Goal: Task Accomplishment & Management: Use online tool/utility

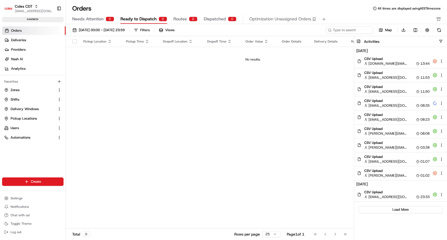
click at [22, 30] on link "Orders" at bounding box center [34, 30] width 64 height 8
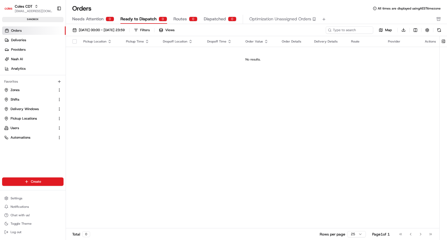
click at [20, 27] on link "Orders" at bounding box center [34, 30] width 64 height 8
click at [442, 42] on button at bounding box center [443, 41] width 9 height 11
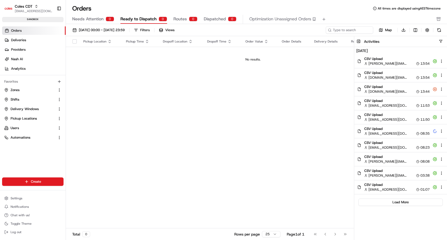
click at [405, 89] on span "CSV Upload" at bounding box center [396, 86] width 65 height 5
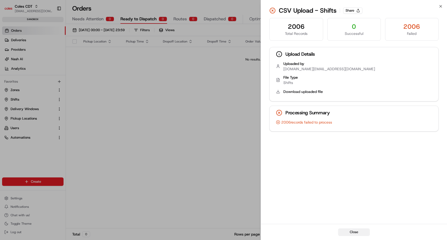
click at [358, 231] on button "Close" at bounding box center [354, 231] width 32 height 7
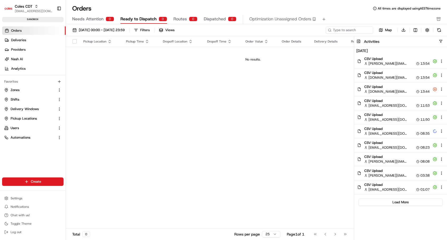
click at [385, 94] on div "CSV Upload [DOMAIN_NAME][EMAIL_ADDRESS][DOMAIN_NAME] 13:44" at bounding box center [400, 89] width 93 height 14
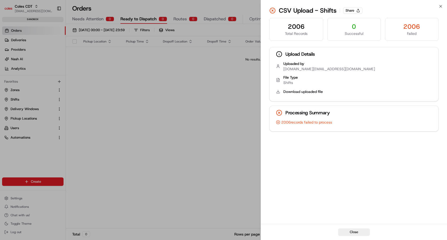
click at [414, 26] on div "2006" at bounding box center [412, 26] width 45 height 8
click at [443, 6] on div "Close CSV Upload - Shifts Share 2006 Total Records 0 Successful 2006 Failed Upl…" at bounding box center [354, 120] width 186 height 240
click at [439, 6] on icon "button" at bounding box center [441, 6] width 4 height 4
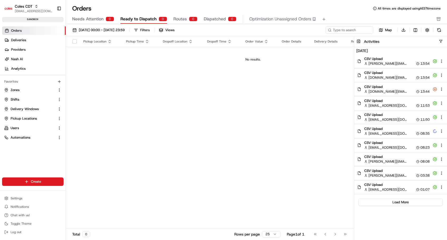
click at [183, 114] on div "Pickup Location Pickup Time Dropoff Location Dropoff Time Order Value Order Det…" at bounding box center [253, 132] width 374 height 192
click at [16, 109] on span "Delivery Windows" at bounding box center [25, 108] width 28 height 5
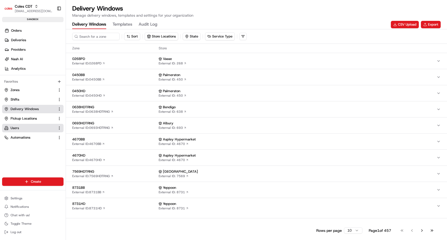
click at [16, 127] on span "Users" at bounding box center [15, 127] width 8 height 5
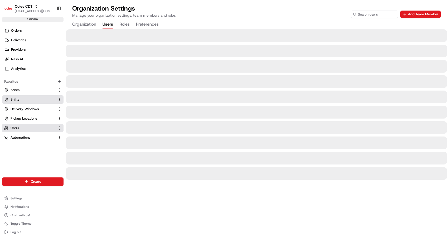
click at [18, 95] on button "Shifts" at bounding box center [32, 99] width 61 height 8
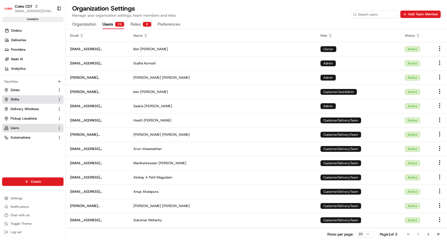
click at [14, 95] on button "Shifts" at bounding box center [32, 99] width 61 height 8
click at [15, 99] on span "Shifts" at bounding box center [15, 99] width 9 height 5
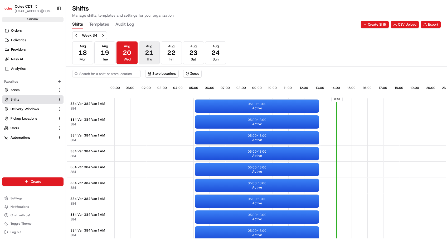
click at [148, 51] on span "21" at bounding box center [149, 52] width 8 height 8
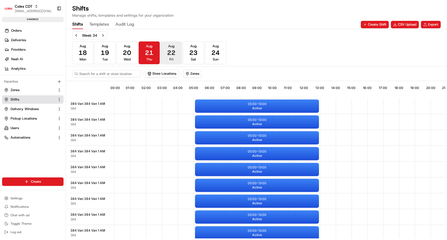
click at [176, 53] on button "Aug 22 Fri" at bounding box center [171, 52] width 21 height 23
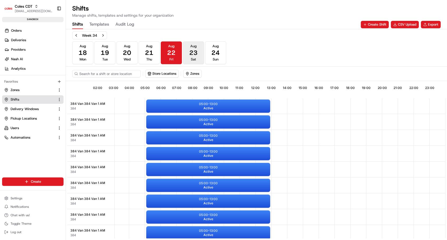
scroll to position [0, 51]
click at [211, 53] on button "Aug 24 Sun" at bounding box center [215, 52] width 21 height 23
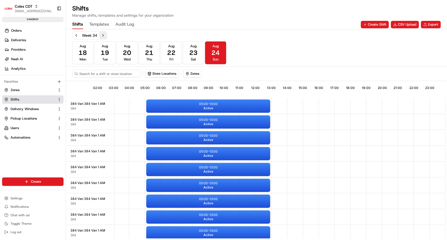
click at [106, 34] on button "Next week" at bounding box center [102, 35] width 7 height 7
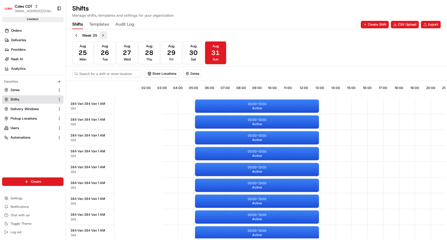
click at [102, 34] on button "Next week" at bounding box center [102, 35] width 7 height 7
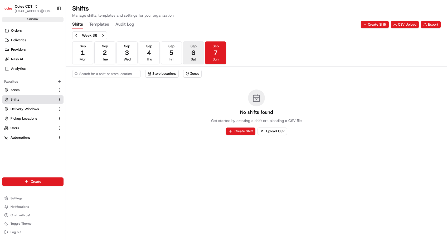
click at [188, 57] on button "Sep 6 Sat" at bounding box center [193, 52] width 21 height 23
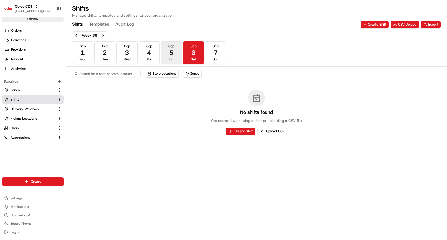
click at [173, 57] on button "Sep 5 Fri" at bounding box center [171, 52] width 21 height 23
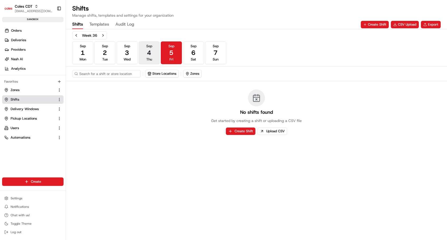
click at [148, 57] on span "Thu" at bounding box center [149, 59] width 6 height 5
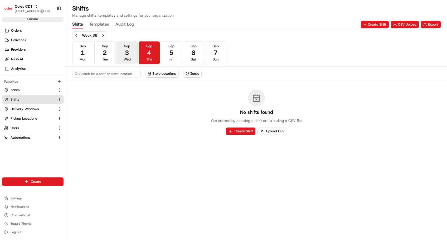
click at [123, 57] on button "Sep 3 Wed" at bounding box center [126, 52] width 21 height 23
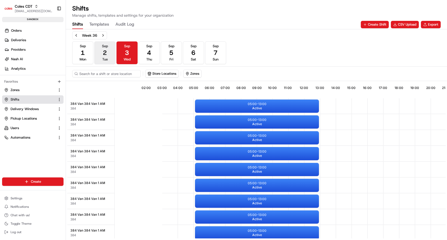
click at [104, 55] on span "2" at bounding box center [105, 52] width 4 height 8
drag, startPoint x: 86, startPoint y: 105, endPoint x: 124, endPoint y: 105, distance: 37.7
click at [86, 105] on span "384 Van 384 Van 1 AM" at bounding box center [87, 103] width 35 height 4
click at [239, 105] on div "05:00 - 13:00 Active" at bounding box center [257, 105] width 124 height 13
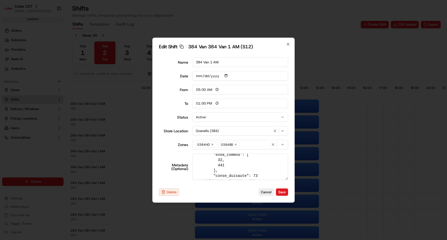
scroll to position [56, 0]
click at [288, 44] on icon "button" at bounding box center [288, 44] width 2 height 2
type input "06:00"
type input "14:00"
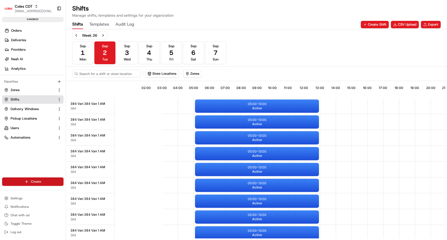
click at [36, 181] on html "Coles CDT srisudha.kurnool@coles.com.au Toggle Sidebar sandbox Orders Deliverie…" at bounding box center [223, 120] width 447 height 240
click at [81, 211] on link "CSV Upload" at bounding box center [95, 209] width 59 height 9
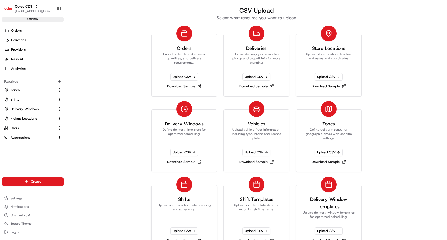
click at [177, 239] on link "Download Sample" at bounding box center [184, 239] width 39 height 7
click at [118, 68] on div "CSV Upload Select what resource you want to upload Orders Import order data lik…" at bounding box center [256, 120] width 381 height 240
click at [323, 75] on span "Upload CSV" at bounding box center [329, 76] width 28 height 7
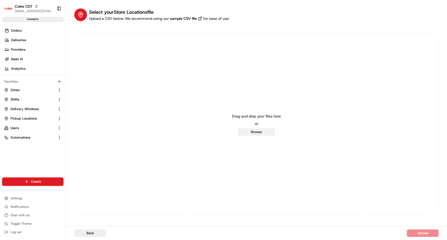
click at [259, 132] on button "Browse" at bounding box center [256, 131] width 37 height 7
click at [251, 134] on button "Browse" at bounding box center [256, 131] width 37 height 7
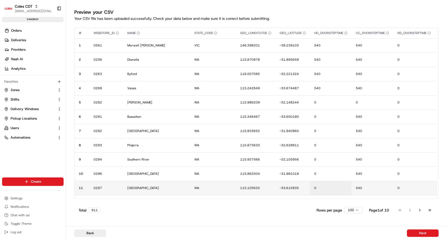
drag, startPoint x: 419, startPoint y: 234, endPoint x: 312, endPoint y: 194, distance: 114.6
click at [420, 235] on button "Next" at bounding box center [423, 232] width 32 height 7
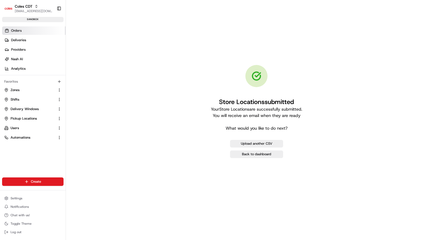
click at [22, 30] on link "Orders" at bounding box center [34, 30] width 64 height 8
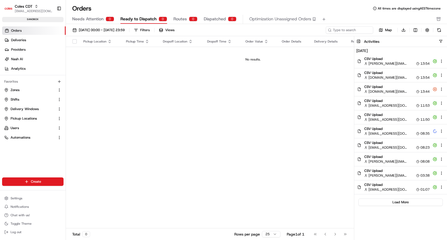
click at [284, 112] on div "Pickup Location Pickup Time Dropoff Location Dropoff Time Order Value Order Det…" at bounding box center [253, 132] width 374 height 192
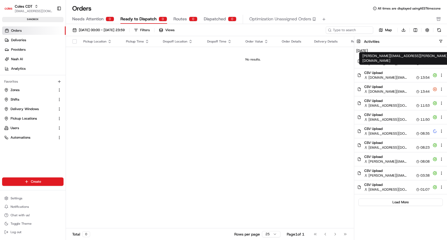
click at [379, 61] on span "chaitanya.sathi@coles.com.au" at bounding box center [387, 63] width 38 height 5
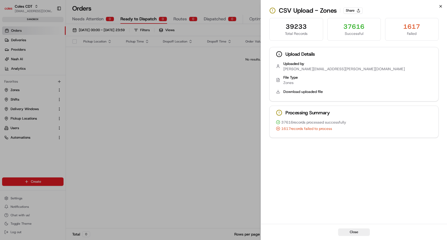
click at [439, 6] on icon "button" at bounding box center [441, 6] width 4 height 4
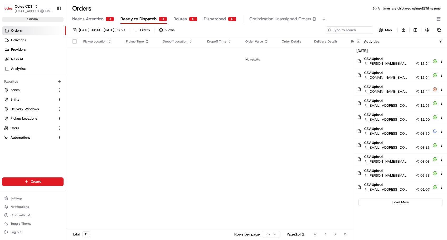
click at [232, 105] on div "Pickup Location Pickup Time Dropoff Location Dropoff Time Order Value Order Det…" at bounding box center [253, 132] width 374 height 192
click at [26, 32] on link "Orders" at bounding box center [34, 30] width 64 height 8
click at [277, 110] on div "Pickup Location Pickup Time Dropoff Location Dropoff Time Order Value Order Det…" at bounding box center [253, 132] width 374 height 192
click at [18, 117] on span "Pickup Locations" at bounding box center [24, 118] width 26 height 5
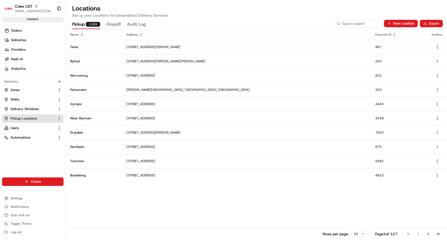
click at [141, 26] on button "Audit Log" at bounding box center [136, 24] width 19 height 9
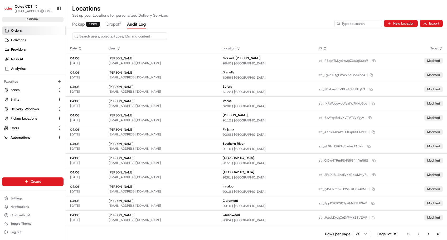
click at [21, 30] on span "Orders" at bounding box center [16, 30] width 11 height 5
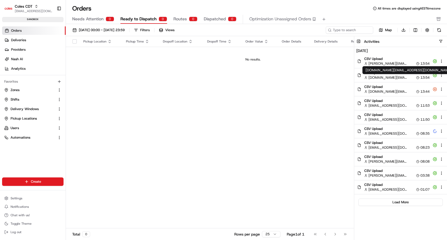
click at [378, 75] on span "nishi.bharti@coles.com.au" at bounding box center [387, 77] width 38 height 5
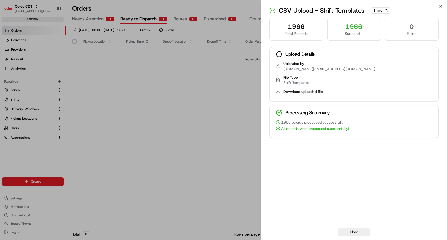
click at [438, 7] on div "CSV Upload - Shift Templates Share" at bounding box center [353, 10] width 169 height 8
click at [440, 6] on icon "button" at bounding box center [441, 6] width 2 height 2
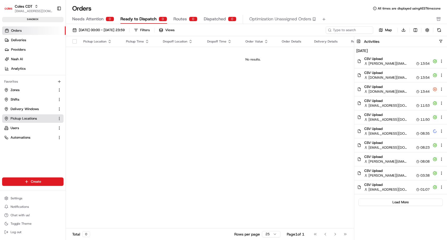
click at [18, 119] on span "Pickup Locations" at bounding box center [24, 118] width 26 height 5
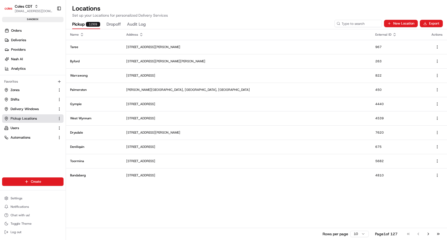
click at [86, 25] on div "1269" at bounding box center [93, 24] width 14 height 5
click at [28, 183] on html "Coles CDT srisudha.kurnool@coles.com.au Toggle Sidebar sandbox Orders Deliverie…" at bounding box center [223, 120] width 447 height 240
click at [81, 214] on link "CSV Upload" at bounding box center [95, 209] width 59 height 9
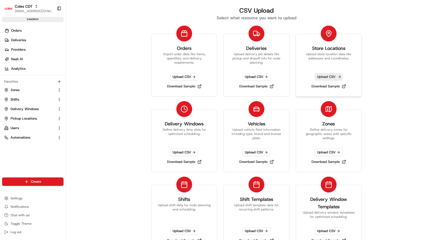
click at [325, 78] on span "Upload CSV" at bounding box center [329, 76] width 28 height 7
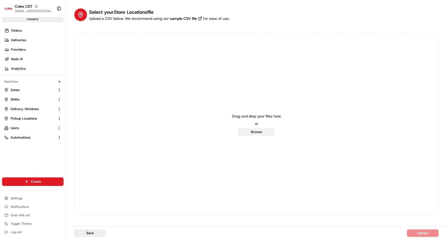
click at [251, 128] on button "Browse" at bounding box center [256, 131] width 37 height 7
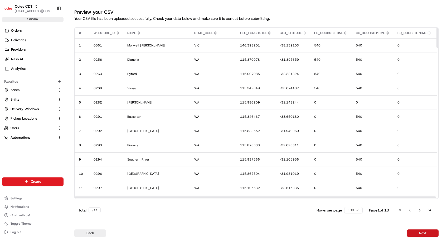
click at [422, 232] on button "Next" at bounding box center [423, 232] width 32 height 7
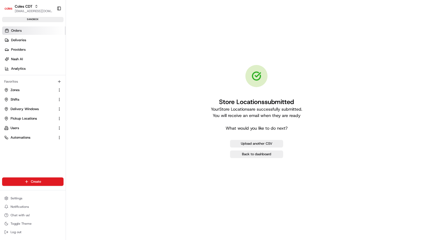
click at [20, 33] on link "Orders" at bounding box center [34, 30] width 64 height 8
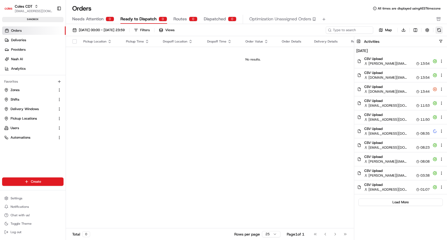
click at [439, 30] on button at bounding box center [438, 29] width 7 height 7
click at [439, 30] on div "Map Download" at bounding box center [384, 30] width 117 height 8
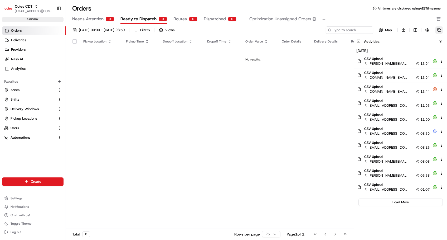
click at [439, 30] on button at bounding box center [438, 29] width 7 height 7
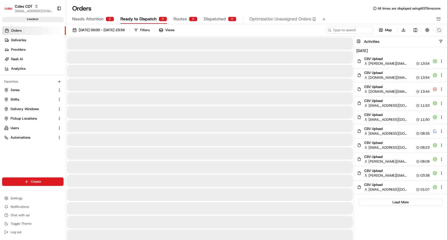
click at [439, 30] on div "Map Download" at bounding box center [384, 30] width 117 height 8
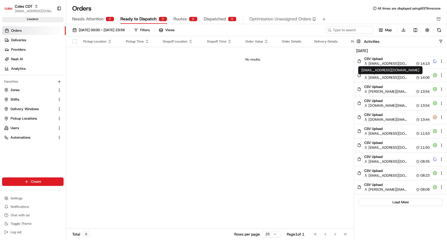
click at [381, 74] on div "srisudha.kurnool@coles.com.au srisudha.kurnool@coles.com.au" at bounding box center [390, 70] width 64 height 8
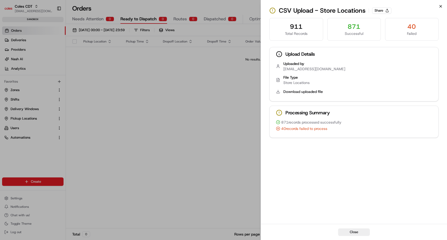
click at [440, 6] on icon "button" at bounding box center [441, 6] width 4 height 4
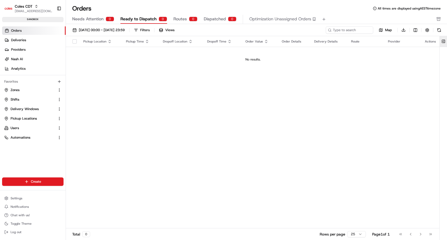
click at [443, 41] on button at bounding box center [443, 41] width 9 height 11
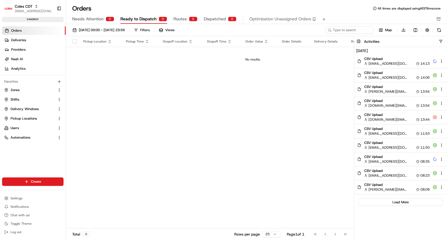
click at [240, 93] on div "Pickup Location Pickup Time Dropoff Location Dropoff Time Order Value Order Det…" at bounding box center [253, 132] width 374 height 192
click at [439, 30] on button at bounding box center [438, 29] width 7 height 7
click at [398, 59] on span "CSV Upload" at bounding box center [396, 58] width 65 height 5
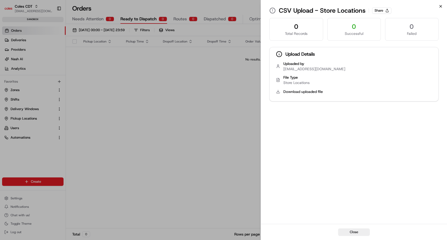
click at [439, 4] on icon "button" at bounding box center [441, 6] width 4 height 4
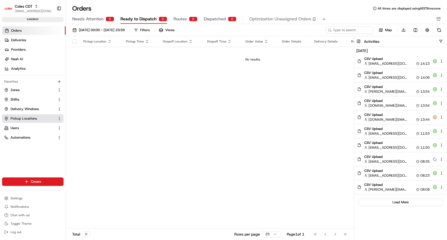
click at [17, 117] on span "Pickup Locations" at bounding box center [24, 118] width 26 height 5
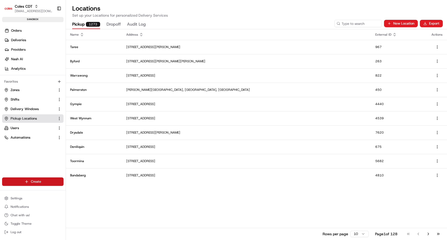
click at [37, 181] on html "Coles CDT [EMAIL_ADDRESS][DOMAIN_NAME] Toggle Sidebar sandbox Orders Deliveries…" at bounding box center [223, 120] width 447 height 240
click at [82, 210] on link "CSV Upload" at bounding box center [95, 209] width 59 height 9
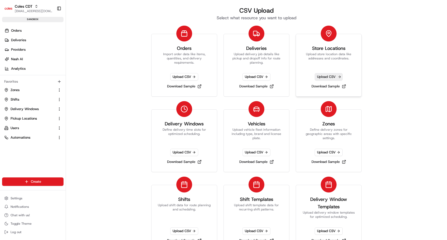
click at [327, 77] on span "Upload CSV" at bounding box center [329, 76] width 28 height 7
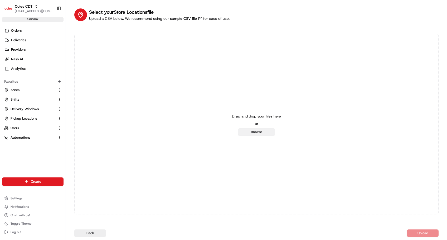
click at [257, 130] on button "Browse" at bounding box center [256, 131] width 37 height 7
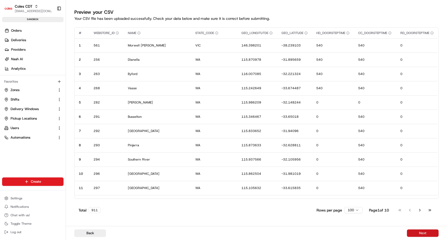
click at [429, 233] on button "Next" at bounding box center [423, 232] width 32 height 7
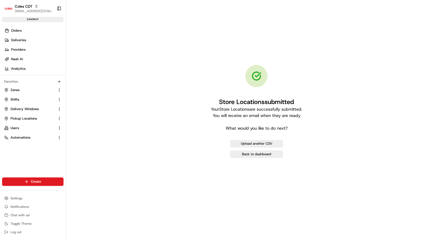
click at [20, 113] on ul "Zones Shifts Delivery Windows Pickup Locations Users Automations" at bounding box center [32, 114] width 61 height 56
click at [22, 118] on span "Pickup Locations" at bounding box center [24, 118] width 26 height 5
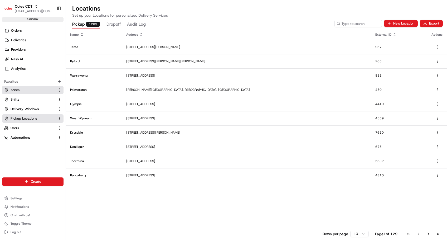
click at [16, 92] on span "Zones" at bounding box center [15, 89] width 9 height 5
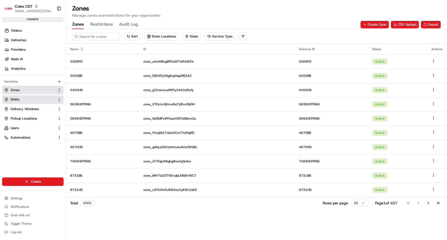
click at [15, 101] on span "Shifts" at bounding box center [15, 99] width 9 height 5
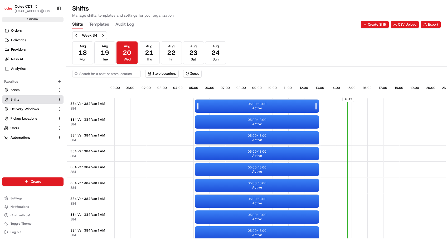
click at [224, 104] on div "05:00 - 13:00 Active" at bounding box center [257, 105] width 124 height 13
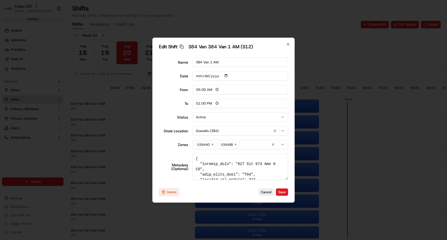
drag, startPoint x: 200, startPoint y: 165, endPoint x: 279, endPoint y: 164, distance: 79.6
click at [279, 164] on textarea "Metadata (Optional)" at bounding box center [240, 166] width 96 height 26
click at [287, 43] on icon "button" at bounding box center [288, 44] width 4 height 4
type input "06:00"
type input "14:00"
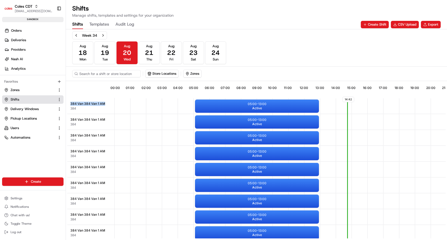
drag, startPoint x: 70, startPoint y: 102, endPoint x: 107, endPoint y: 104, distance: 37.2
click at [107, 104] on div "384 Van 384 Van 1 AM 384" at bounding box center [90, 106] width 47 height 16
click at [72, 102] on span "384 Van 384 Van 1 AM" at bounding box center [87, 103] width 35 height 4
drag, startPoint x: 70, startPoint y: 104, endPoint x: 105, endPoint y: 104, distance: 34.5
click at [105, 104] on div "384 Van 384 Van 1 AM 384" at bounding box center [90, 106] width 47 height 16
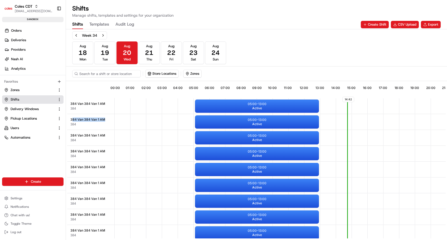
drag, startPoint x: 105, startPoint y: 104, endPoint x: 108, endPoint y: 118, distance: 14.2
click at [108, 118] on div "384 Van 384 Van 1 AM 384" at bounding box center [90, 122] width 47 height 16
drag, startPoint x: 108, startPoint y: 118, endPoint x: 104, endPoint y: 134, distance: 16.4
click at [104, 134] on span "384 Van 384 Van 1 AM" at bounding box center [87, 135] width 35 height 4
drag, startPoint x: 104, startPoint y: 134, endPoint x: 85, endPoint y: 90, distance: 48.2
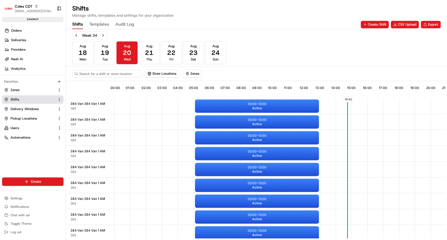
click at [85, 89] on div "14:42 00:00 01:00 02:00 03:00 04:00 05:00 06:00 07:00 08:00 09:00 10:00 11:00 1…" at bounding box center [256, 160] width 378 height 156
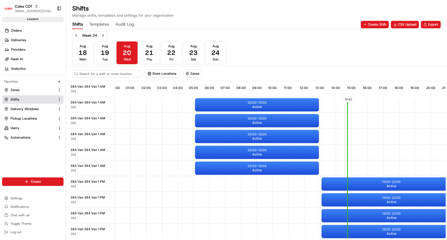
scroll to position [176, 0]
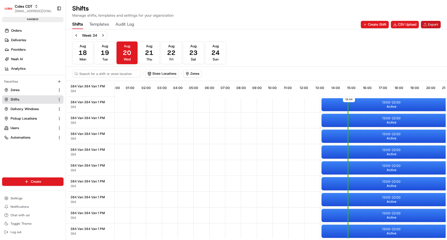
click at [437, 21] on button "Export" at bounding box center [431, 24] width 20 height 7
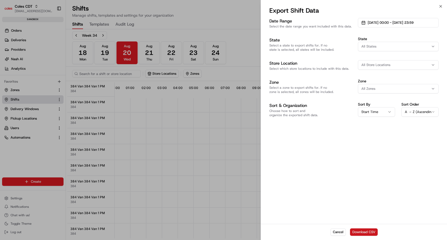
click at [357, 229] on button "Download CSV" at bounding box center [364, 231] width 28 height 7
